Goal: Use online tool/utility

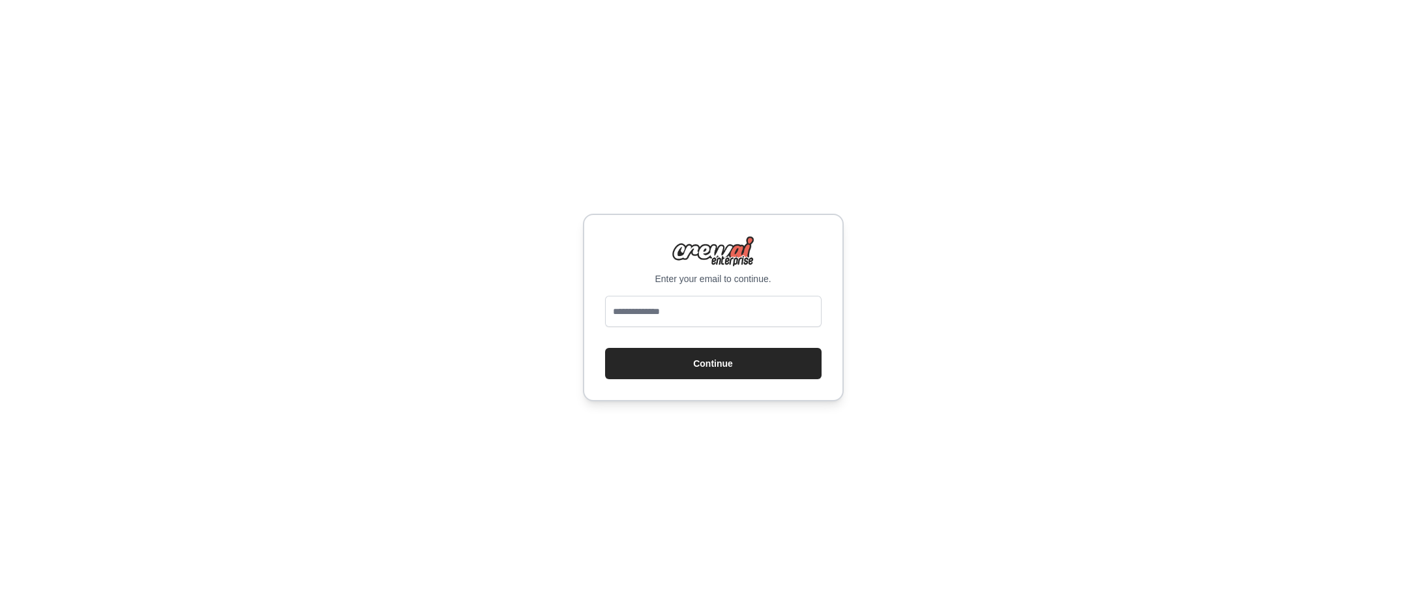
click at [650, 314] on input "email" at bounding box center [713, 311] width 216 height 31
type input "**********"
click at [675, 364] on button "Continue" at bounding box center [713, 363] width 216 height 31
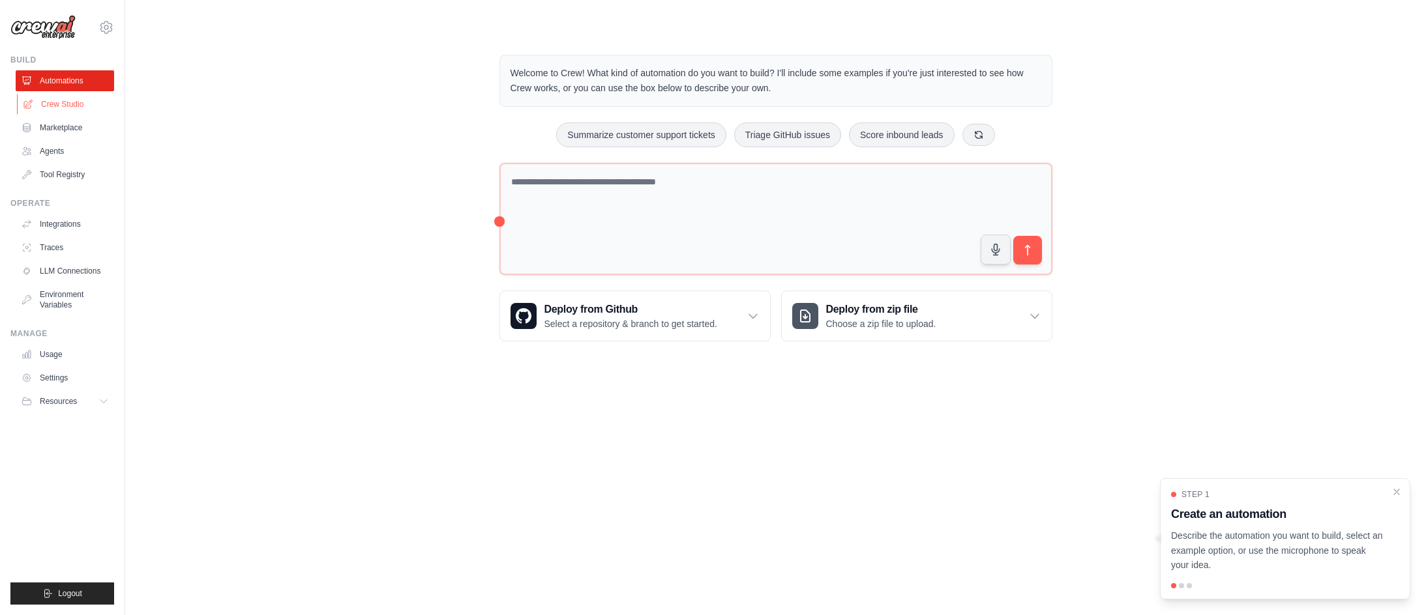
click at [57, 105] on link "Crew Studio" at bounding box center [66, 104] width 98 height 21
click at [63, 103] on link "Crew Studio" at bounding box center [66, 104] width 98 height 21
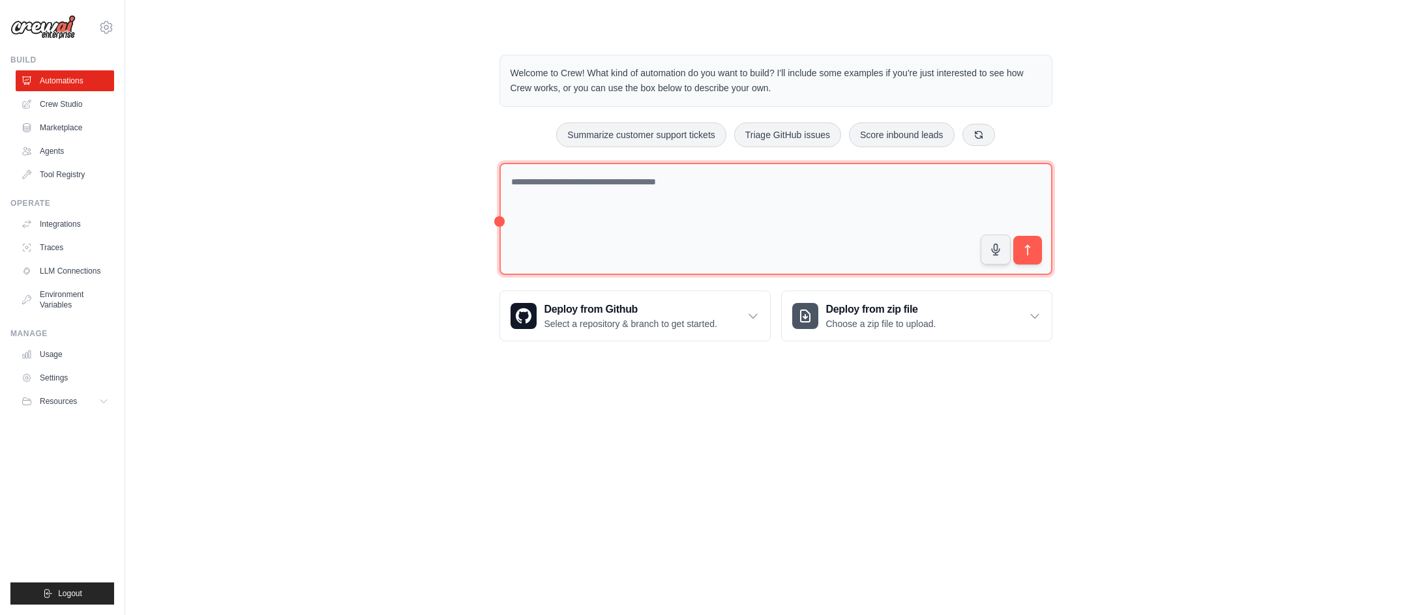
click at [568, 183] on textarea at bounding box center [775, 219] width 553 height 113
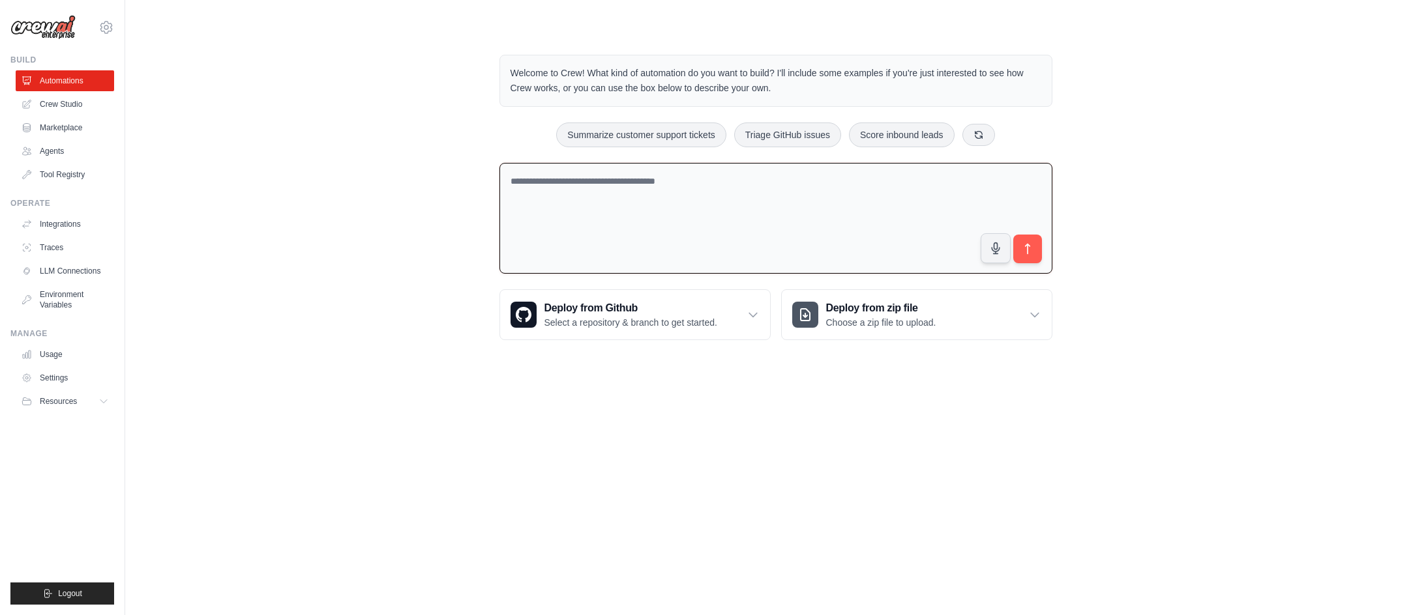
click at [568, 183] on textarea at bounding box center [775, 218] width 553 height 111
type textarea "*"
click at [814, 184] on textarea "**********" at bounding box center [775, 218] width 553 height 111
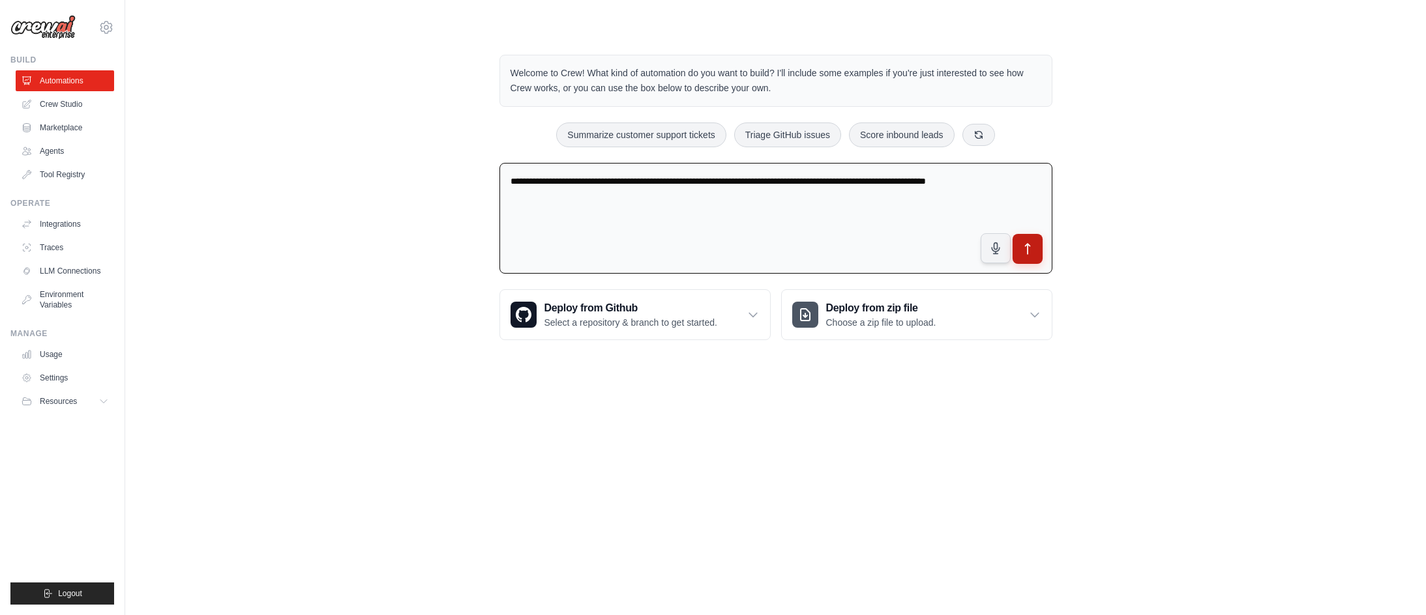
type textarea "**********"
click at [1035, 243] on button "submit" at bounding box center [1027, 249] width 30 height 30
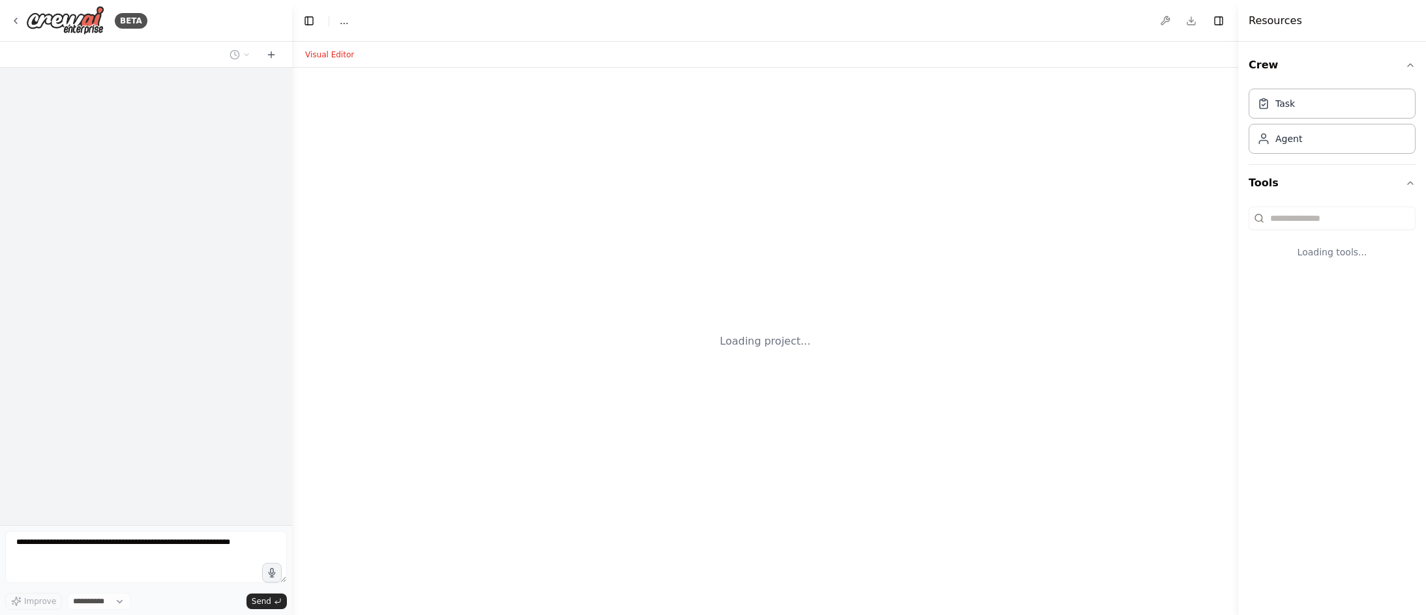
select select "****"
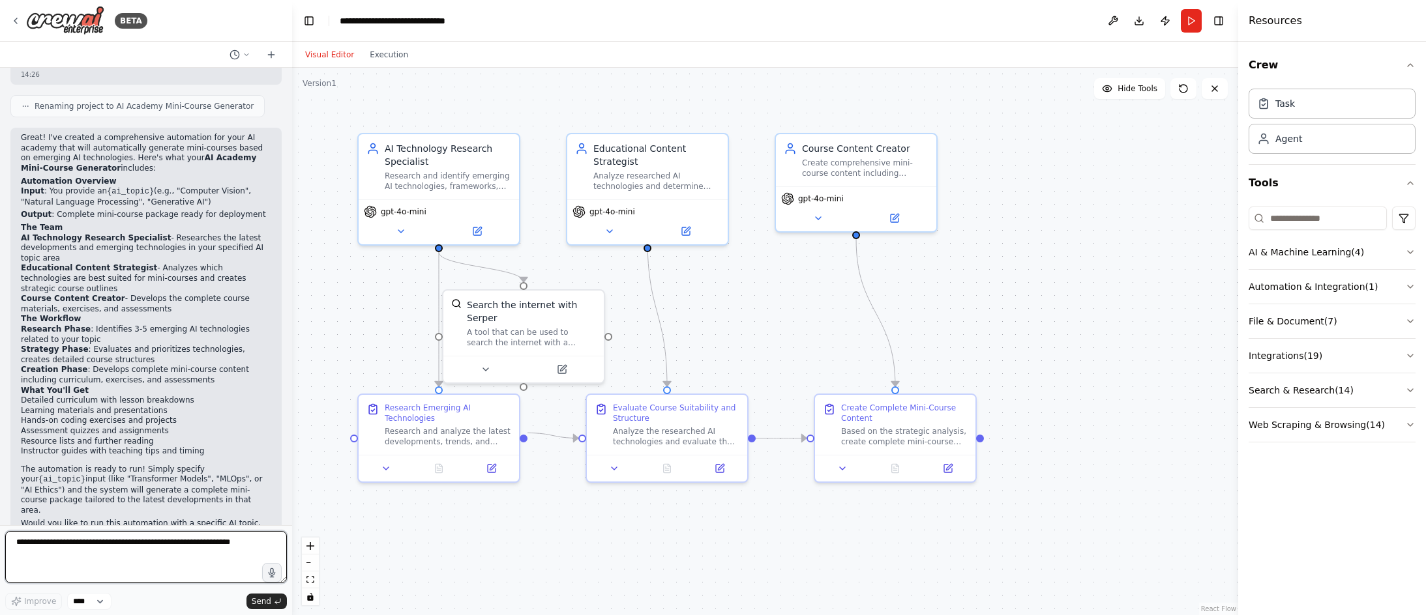
scroll to position [769, 0]
drag, startPoint x: 509, startPoint y: 314, endPoint x: 525, endPoint y: 316, distance: 17.1
click at [525, 325] on div "A tool that can be used to search the internet with a search_query. Supports di…" at bounding box center [550, 335] width 129 height 21
click at [386, 465] on icon at bounding box center [385, 466] width 5 height 3
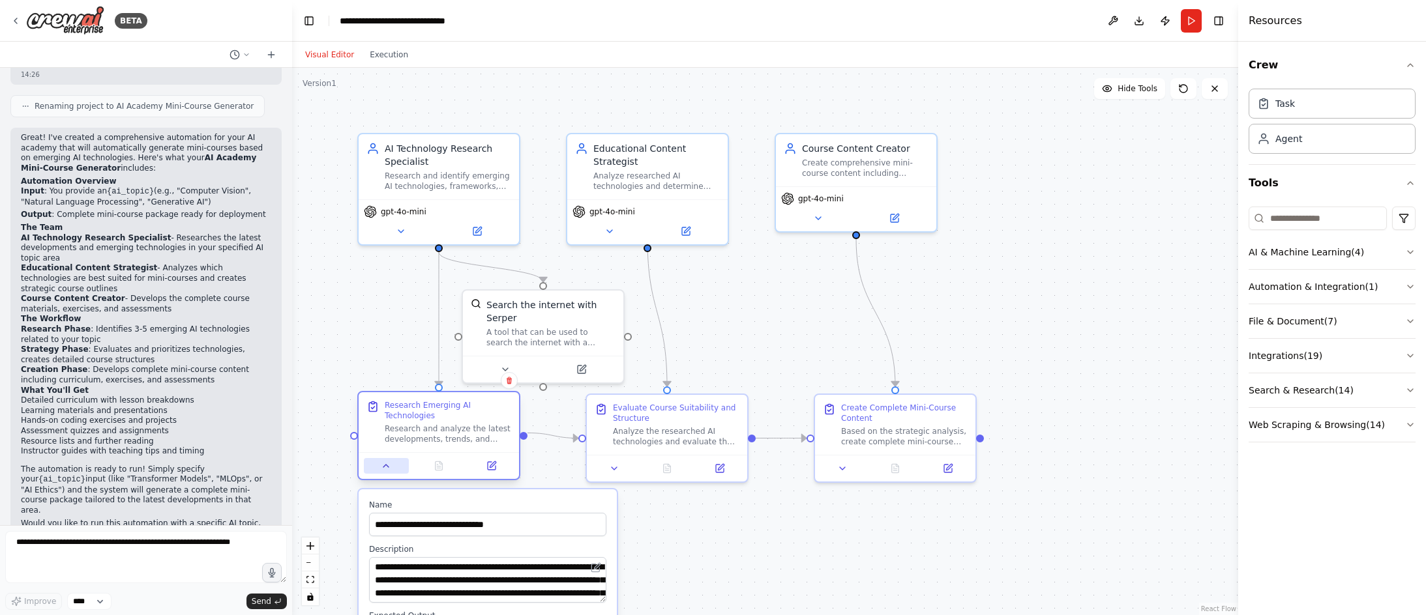
click at [386, 465] on icon at bounding box center [385, 466] width 5 height 3
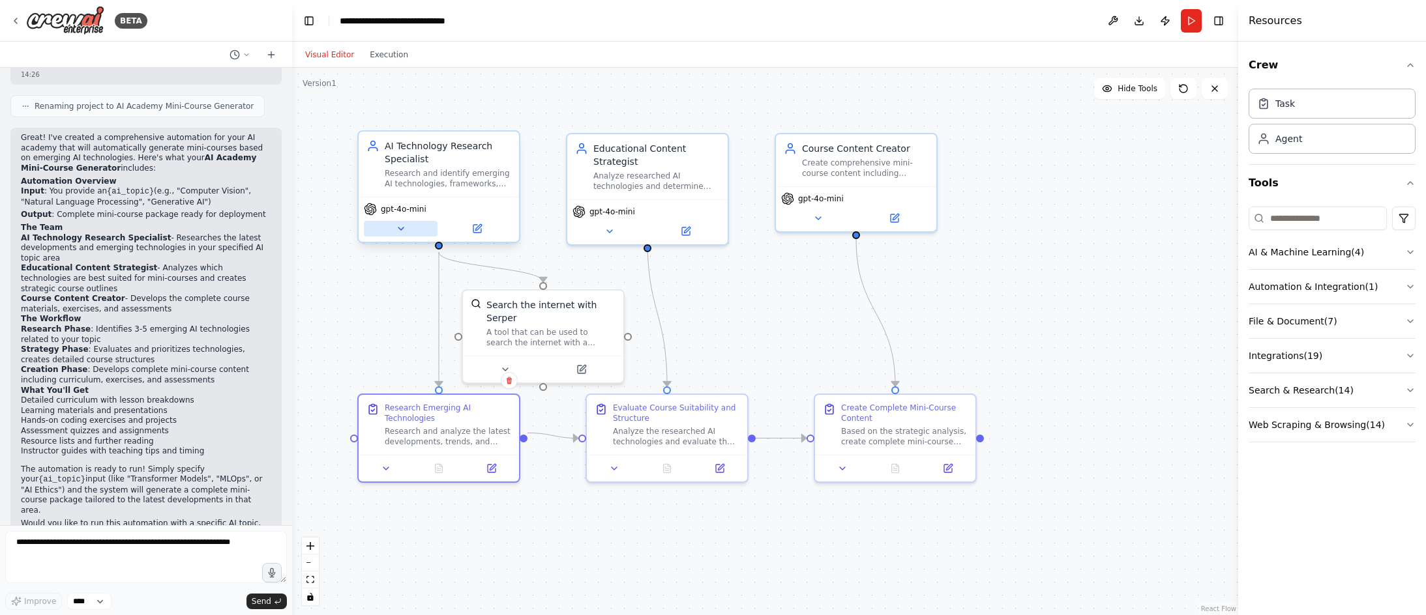
click at [401, 231] on icon at bounding box center [401, 229] width 10 height 10
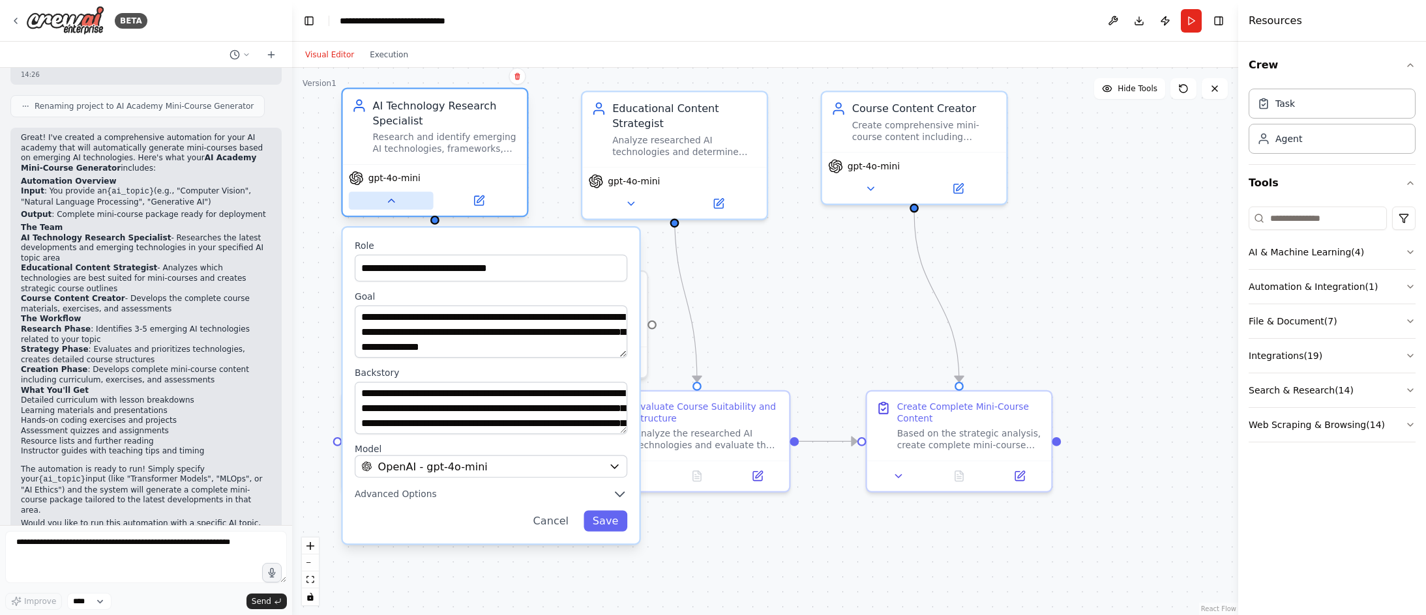
click at [391, 203] on icon at bounding box center [391, 201] width 12 height 12
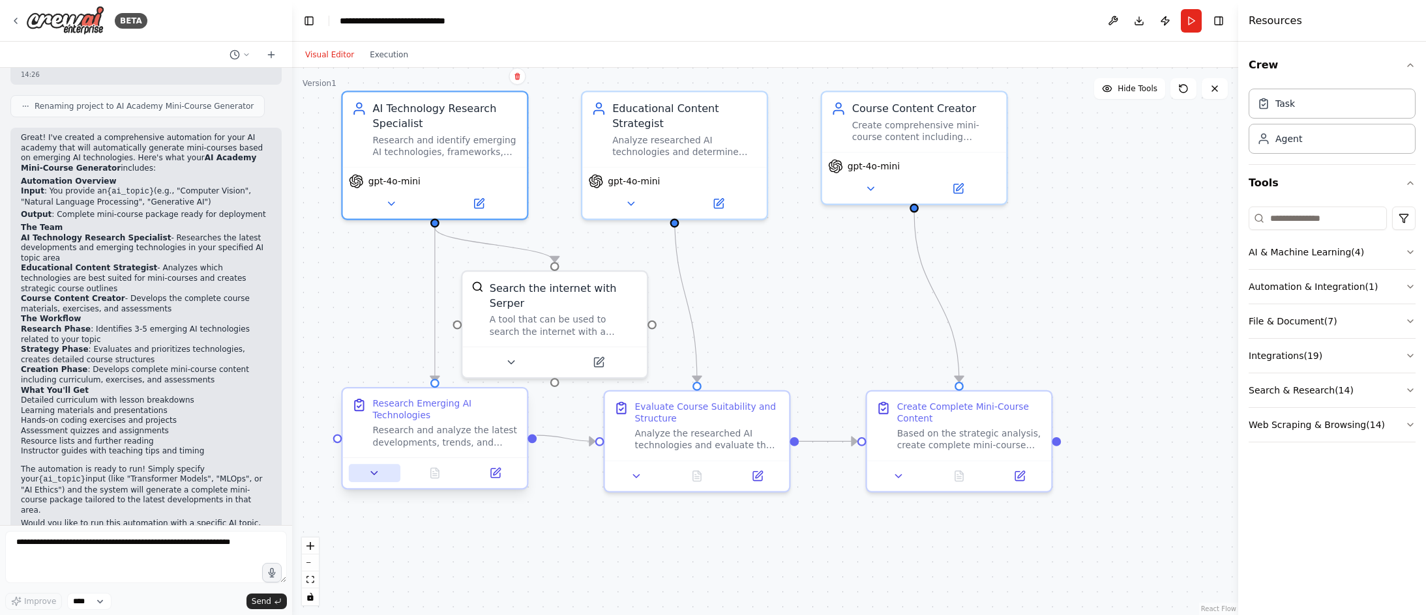
click at [381, 466] on button at bounding box center [375, 473] width 52 height 18
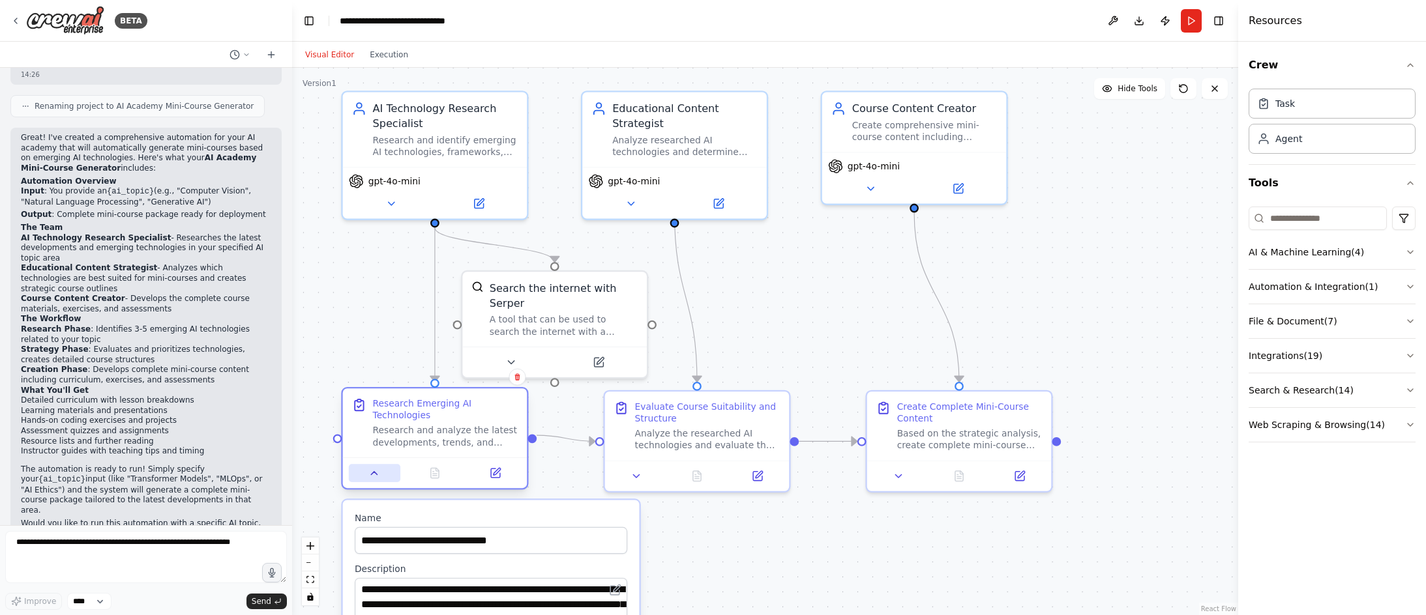
click at [372, 467] on icon at bounding box center [374, 473] width 12 height 12
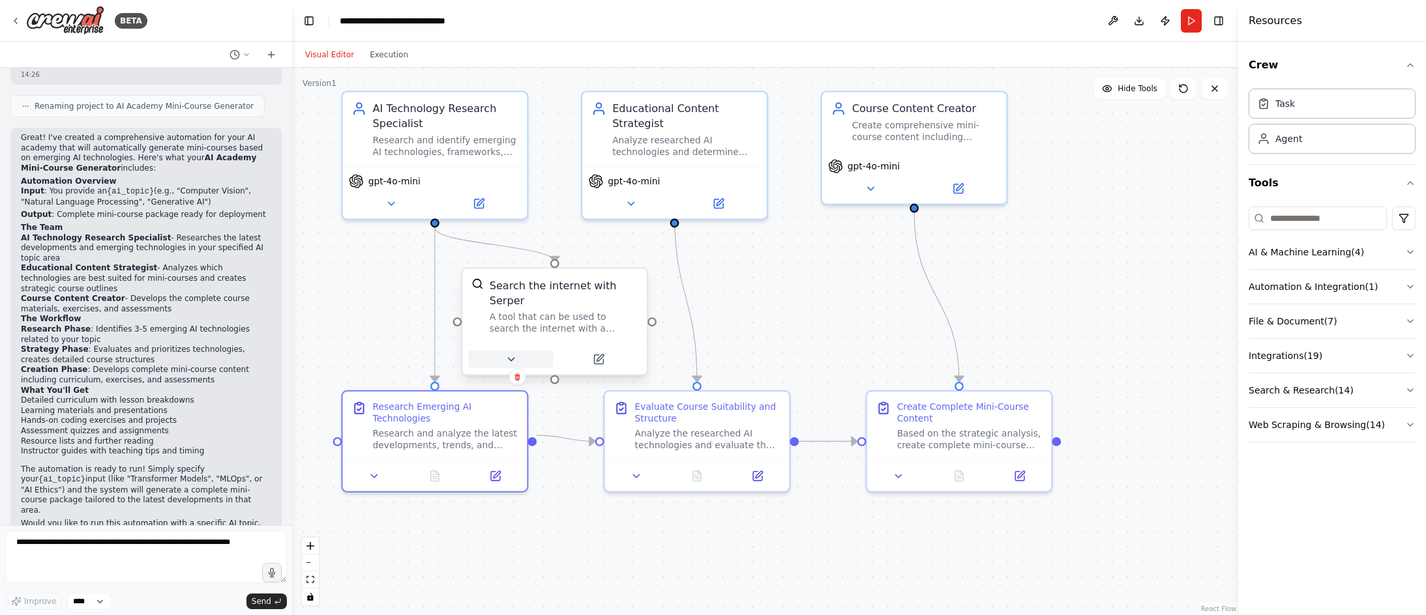
click at [518, 351] on button at bounding box center [511, 360] width 85 height 18
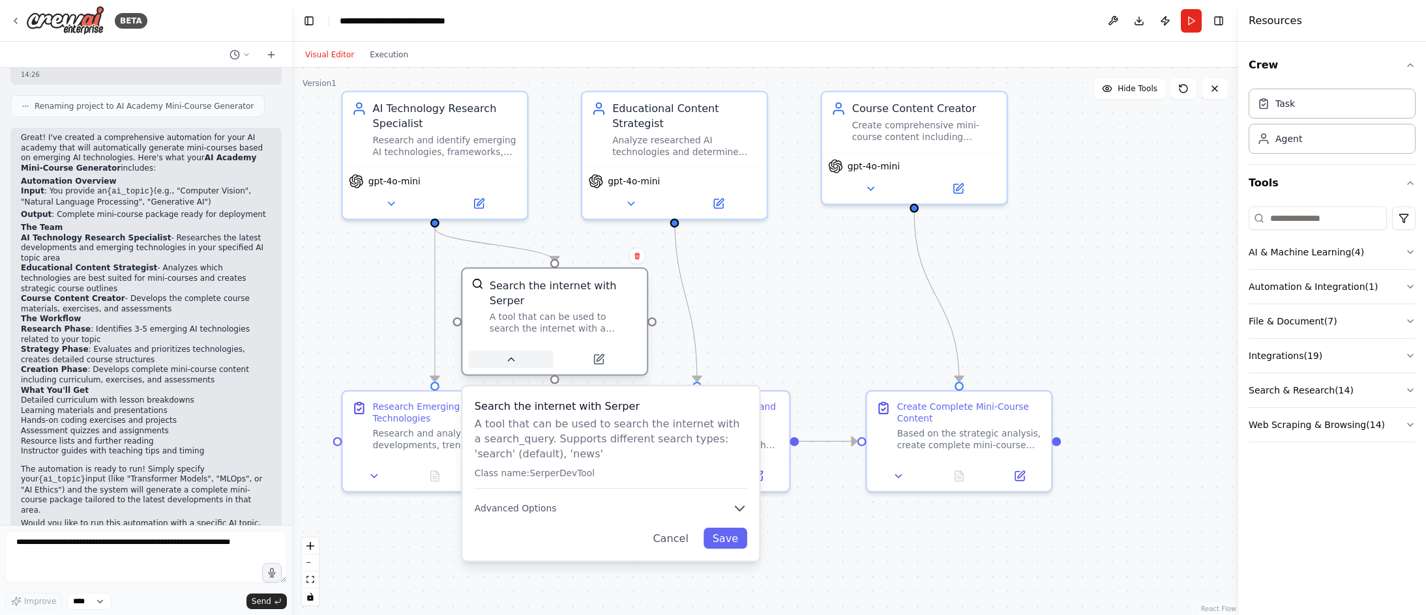
click at [518, 351] on button at bounding box center [511, 360] width 85 height 18
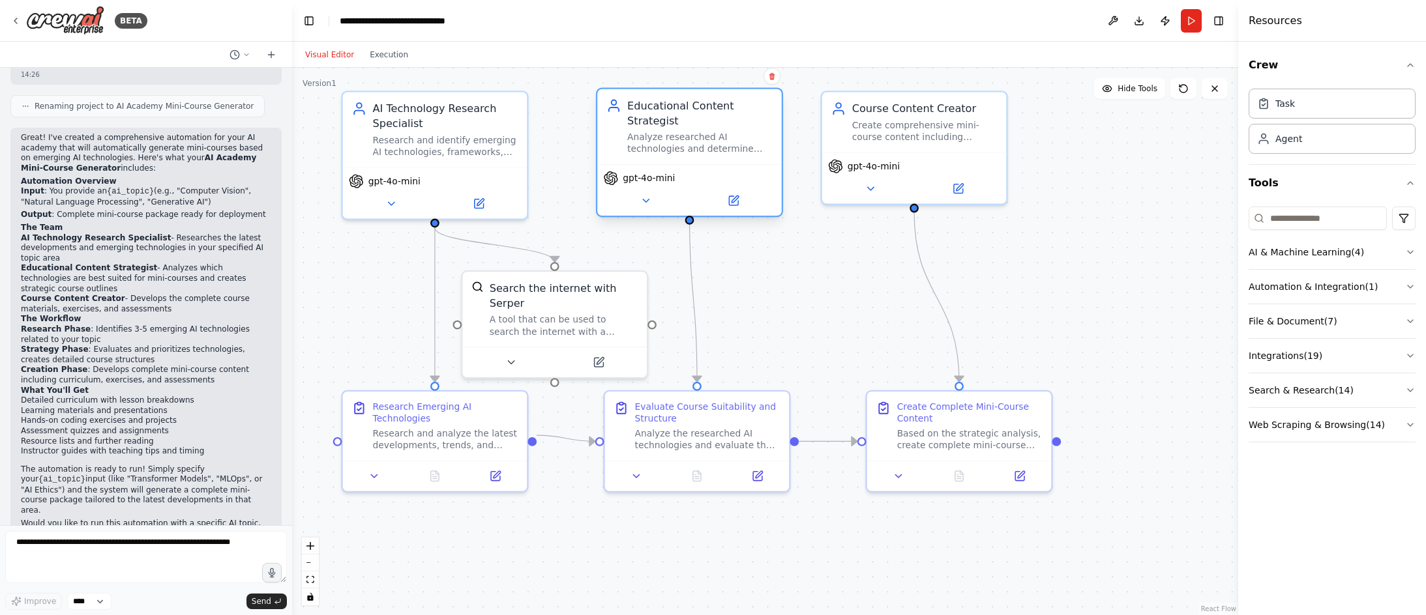
drag, startPoint x: 673, startPoint y: 120, endPoint x: 690, endPoint y: 120, distance: 16.3
click at [690, 131] on div "Analyze researched AI technologies and determine their suitability for mini-cou…" at bounding box center [699, 143] width 145 height 24
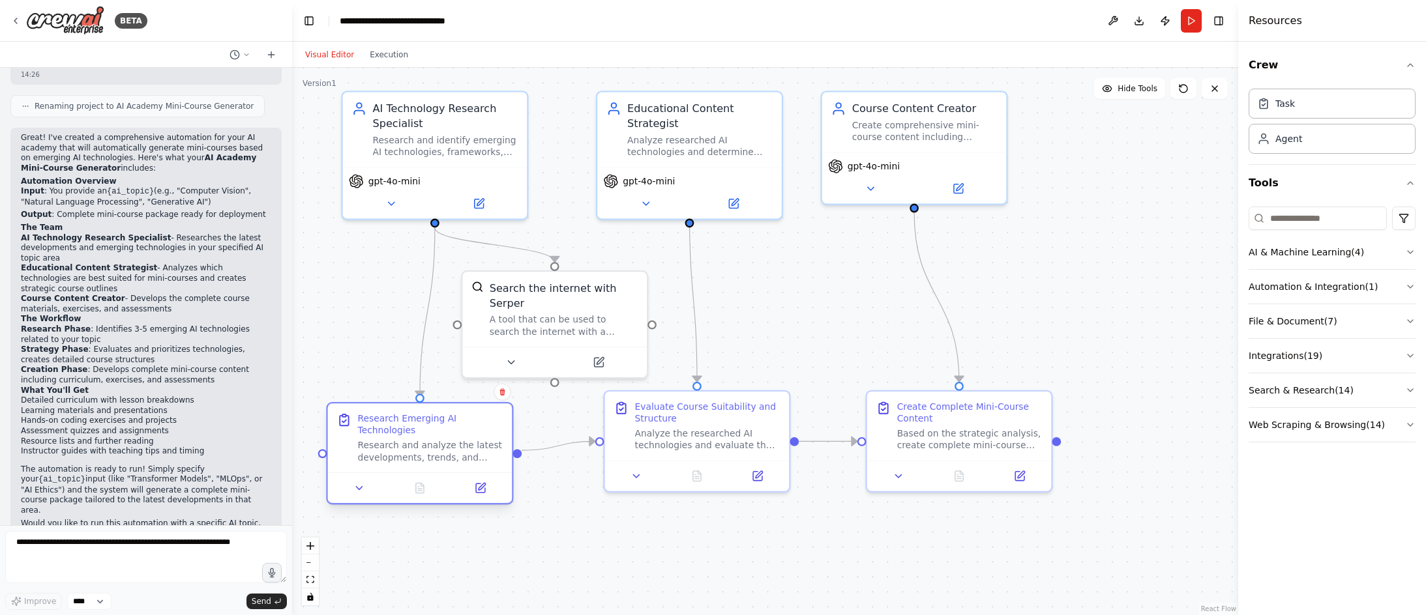
drag, startPoint x: 455, startPoint y: 419, endPoint x: 437, endPoint y: 434, distance: 23.2
click at [437, 439] on div "Research and analyze the latest developments, trends, and emerging technologies…" at bounding box center [430, 451] width 145 height 24
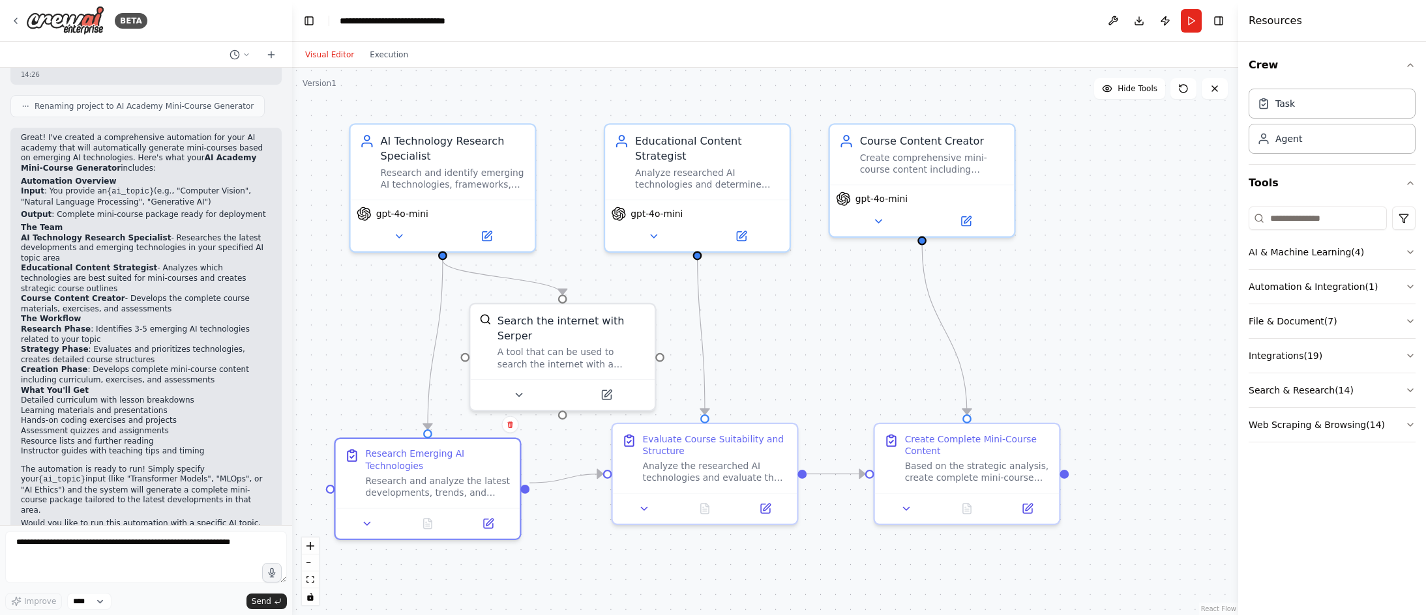
drag, startPoint x: 816, startPoint y: 312, endPoint x: 823, endPoint y: 345, distance: 33.5
click at [823, 345] on div ".deletable-edge-delete-btn { width: 20px; height: 20px; border: 0px solid #ffff…" at bounding box center [765, 342] width 946 height 548
click at [874, 223] on icon at bounding box center [878, 219] width 12 height 12
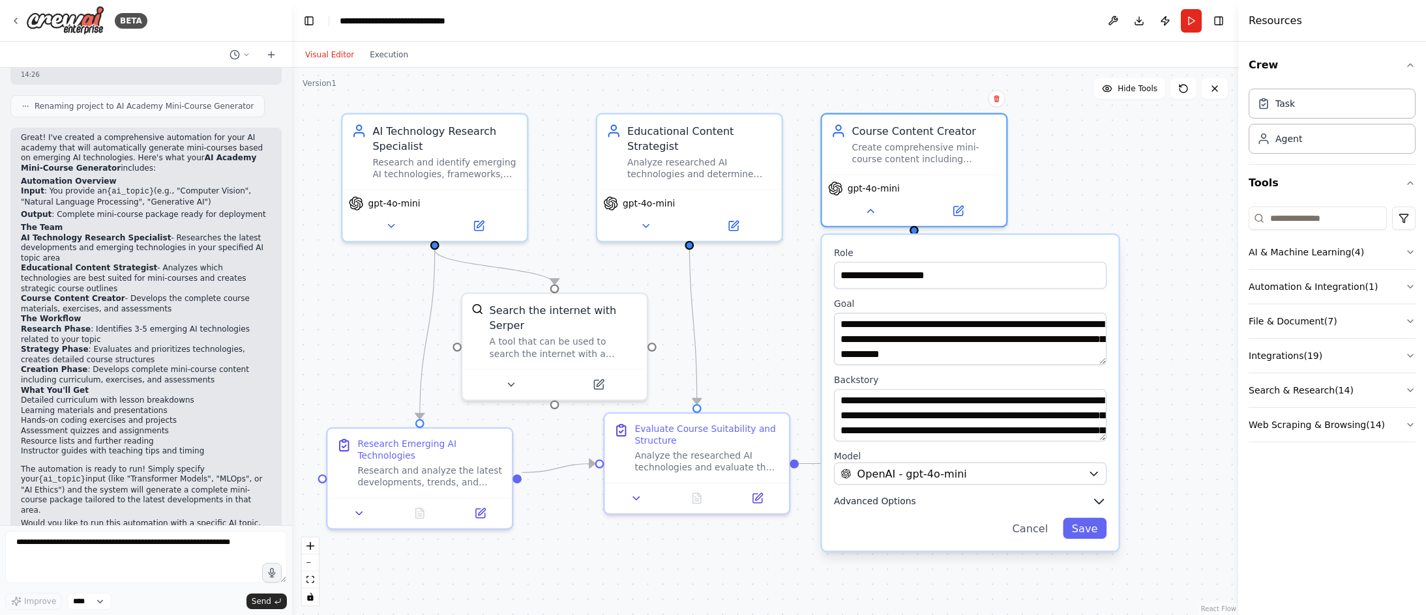
click at [988, 505] on button "Advanced Options" at bounding box center [970, 501] width 273 height 15
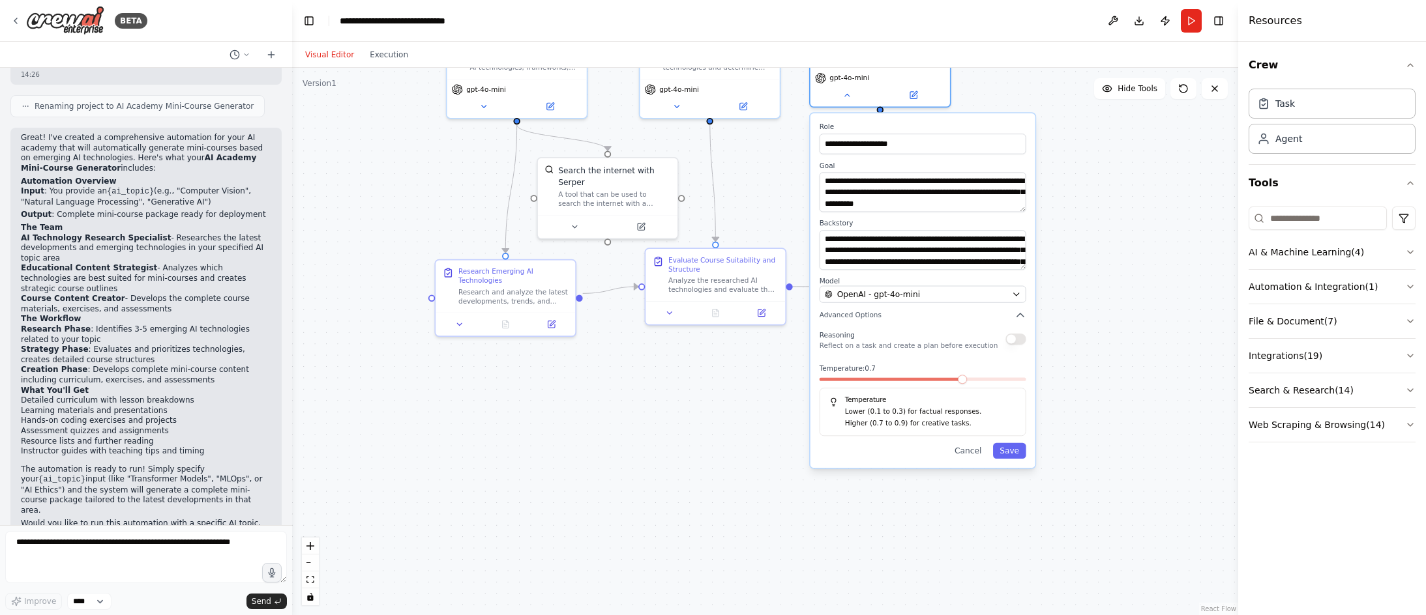
drag, startPoint x: 1118, startPoint y: 538, endPoint x: 1100, endPoint y: 364, distance: 175.0
click at [1076, 337] on div ".deletable-edge-delete-btn { width: 20px; height: 20px; border: 0px solid #ffff…" at bounding box center [765, 342] width 946 height 548
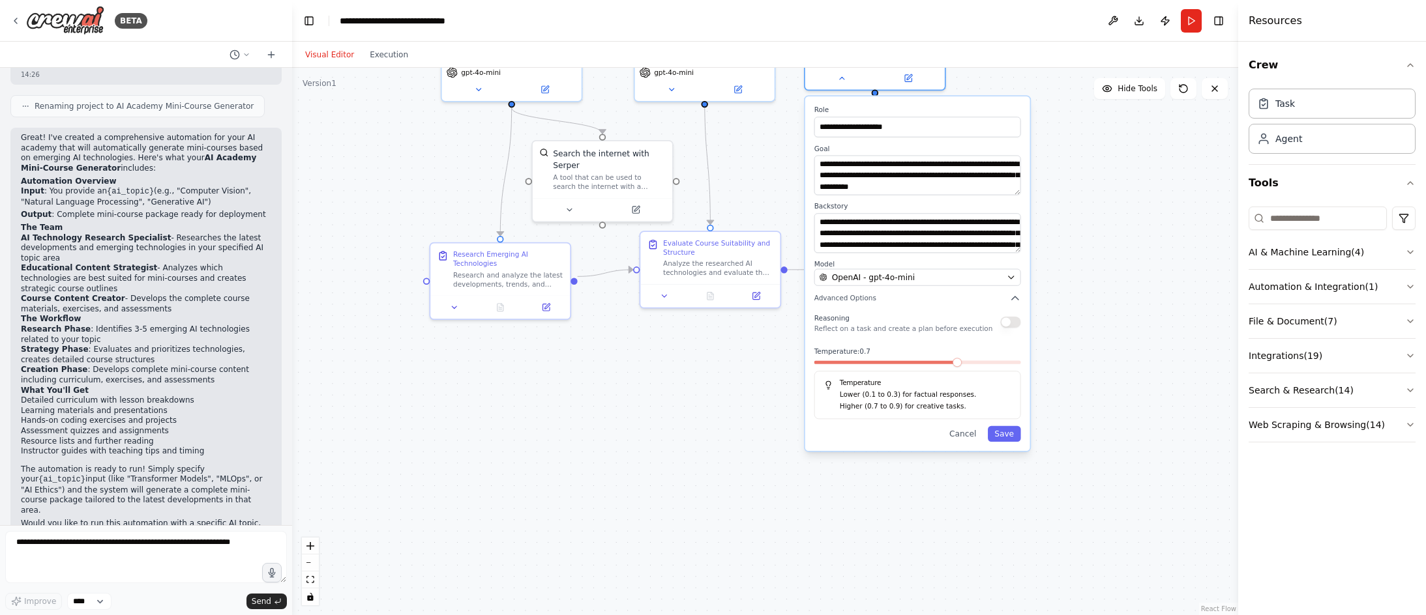
click at [1125, 379] on div ".deletable-edge-delete-btn { width: 20px; height: 20px; border: 0px solid #ffff…" at bounding box center [765, 342] width 946 height 548
click at [964, 441] on button "Cancel" at bounding box center [963, 434] width 40 height 16
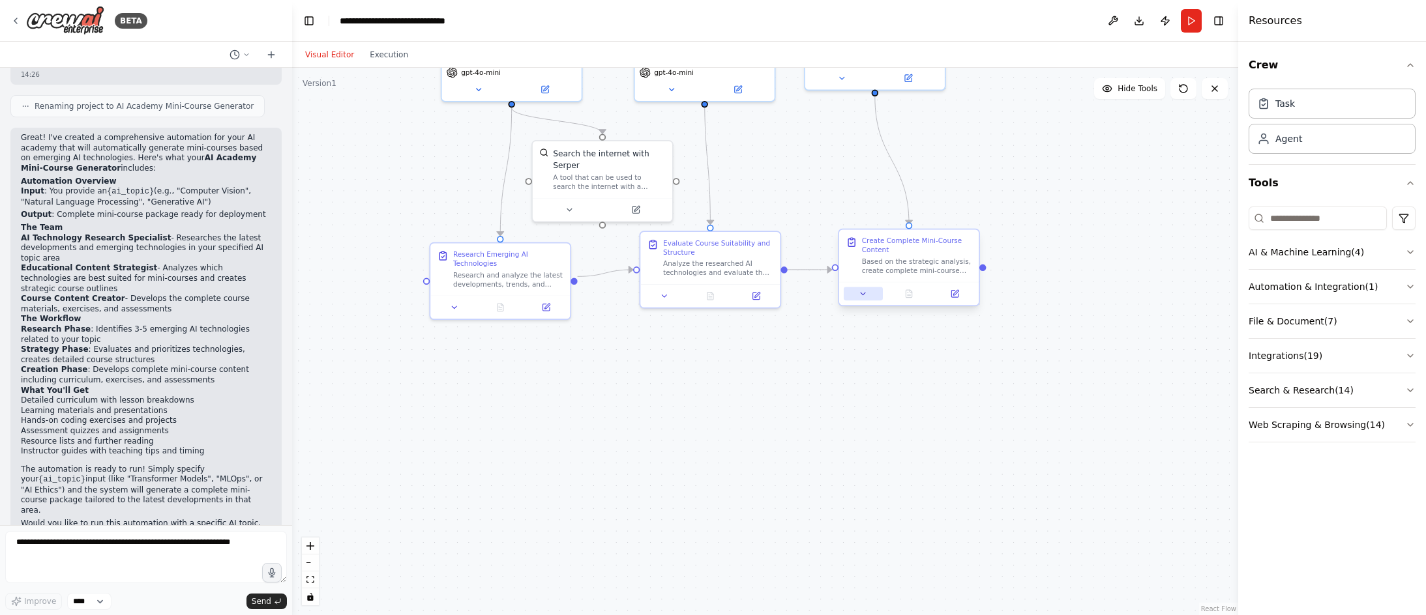
click at [866, 291] on icon at bounding box center [863, 293] width 9 height 9
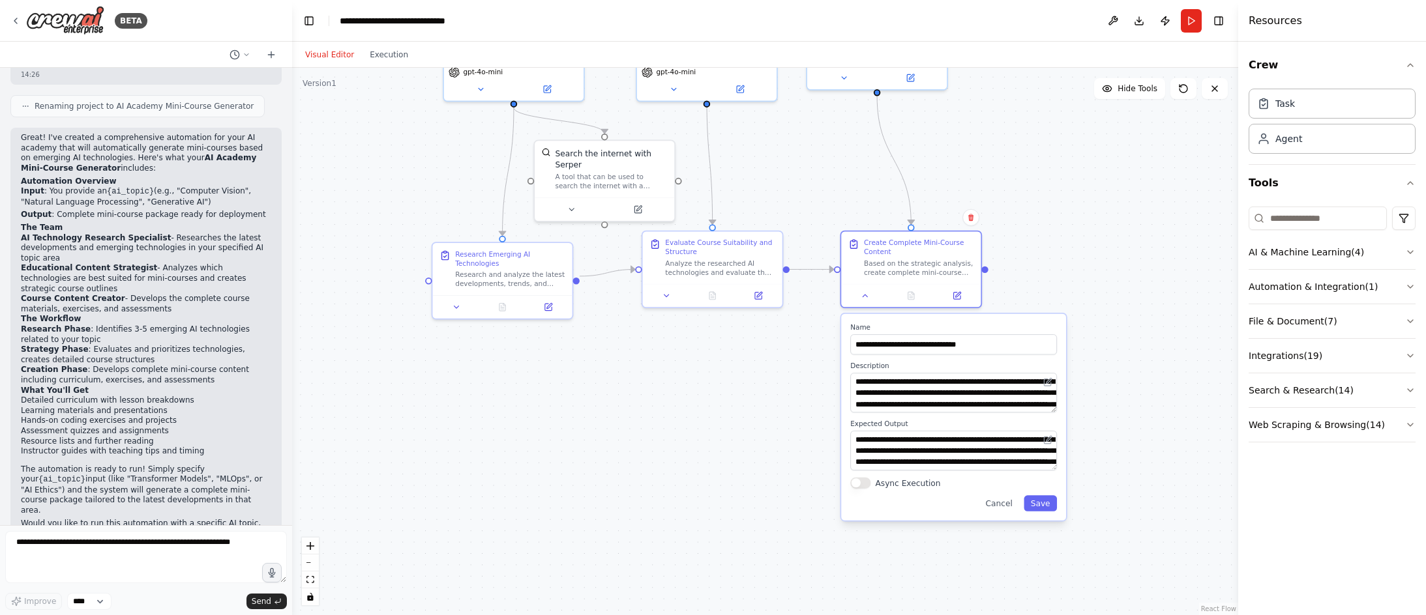
click at [802, 443] on div ".deletable-edge-delete-btn { width: 20px; height: 20px; border: 0px solid #ffff…" at bounding box center [765, 342] width 946 height 548
click at [1000, 507] on button "Cancel" at bounding box center [999, 503] width 40 height 16
